Goal: Navigation & Orientation: Find specific page/section

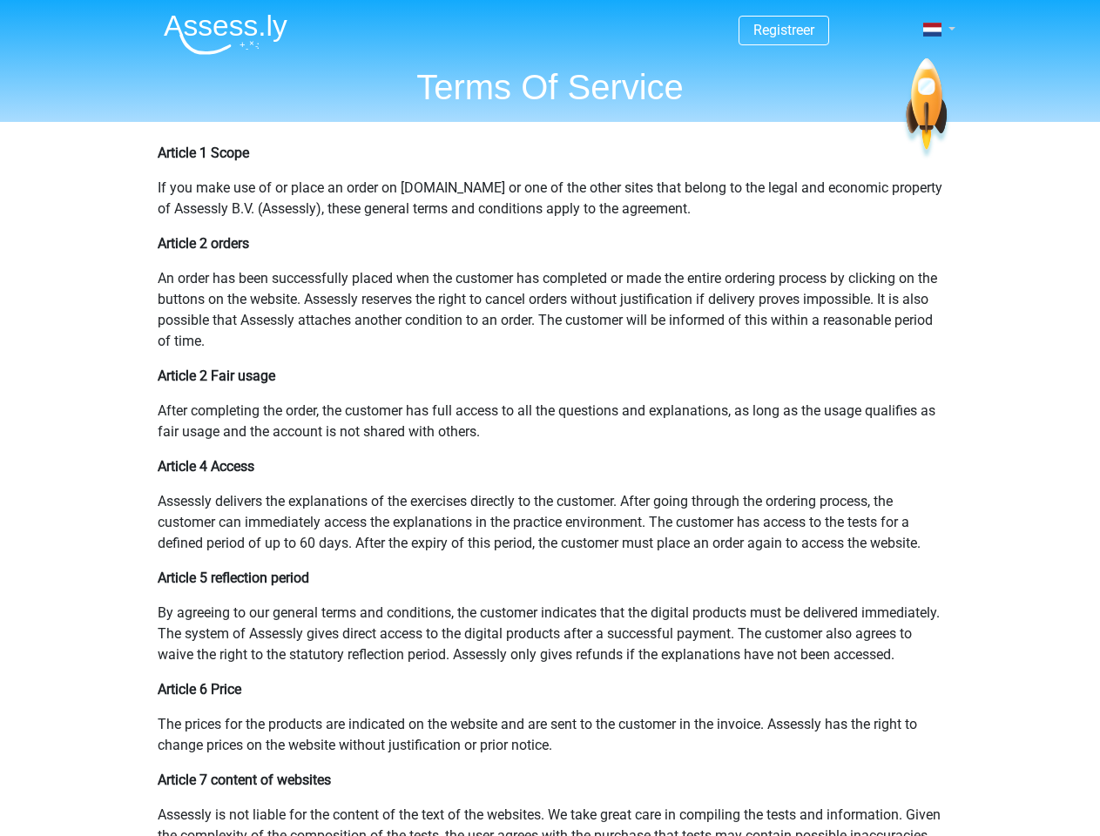
click at [934, 30] on span at bounding box center [932, 30] width 18 height 14
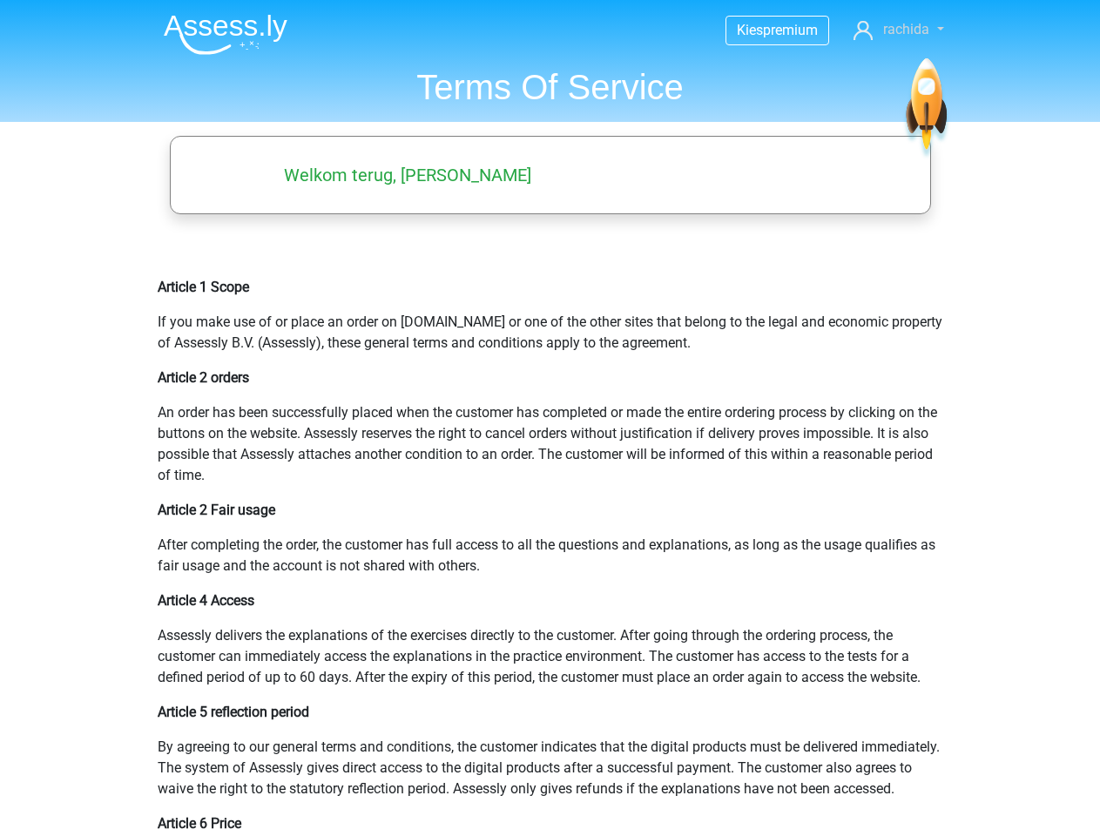
click at [899, 30] on span "rachida" at bounding box center [906, 29] width 46 height 17
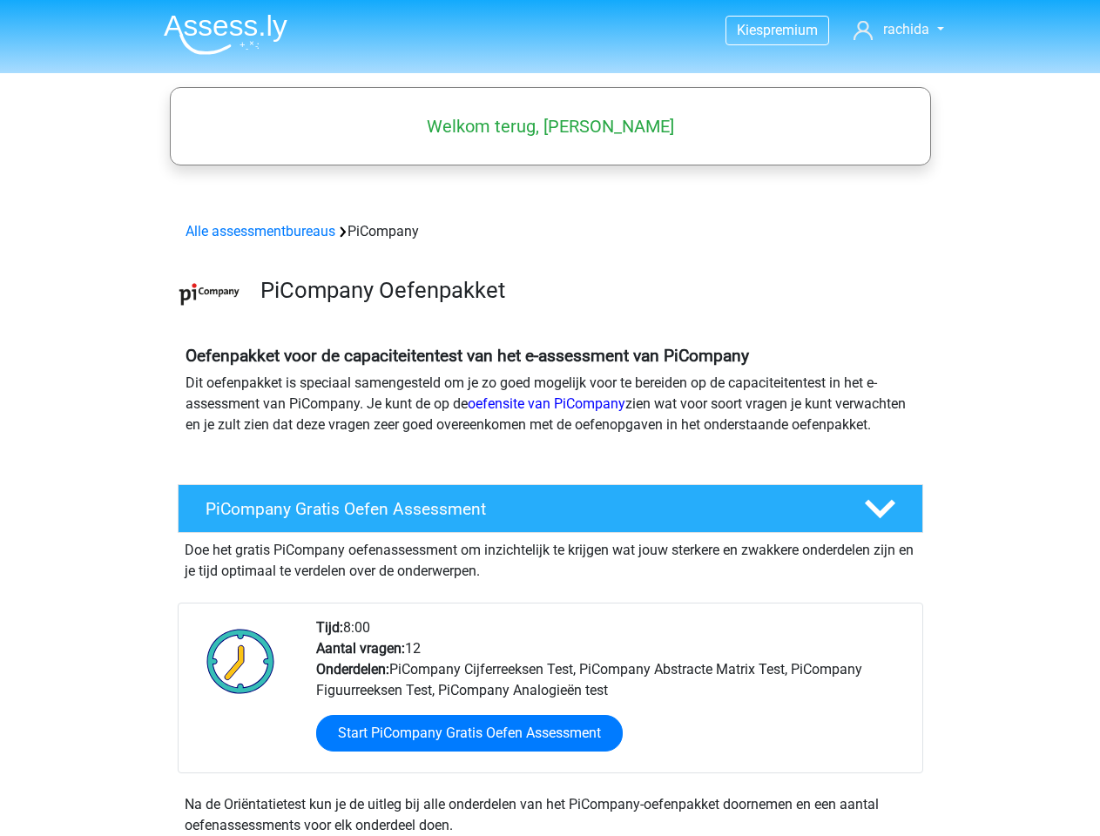
click at [899, 30] on span "rachida" at bounding box center [906, 29] width 46 height 17
